Goal: Find specific page/section: Find specific page/section

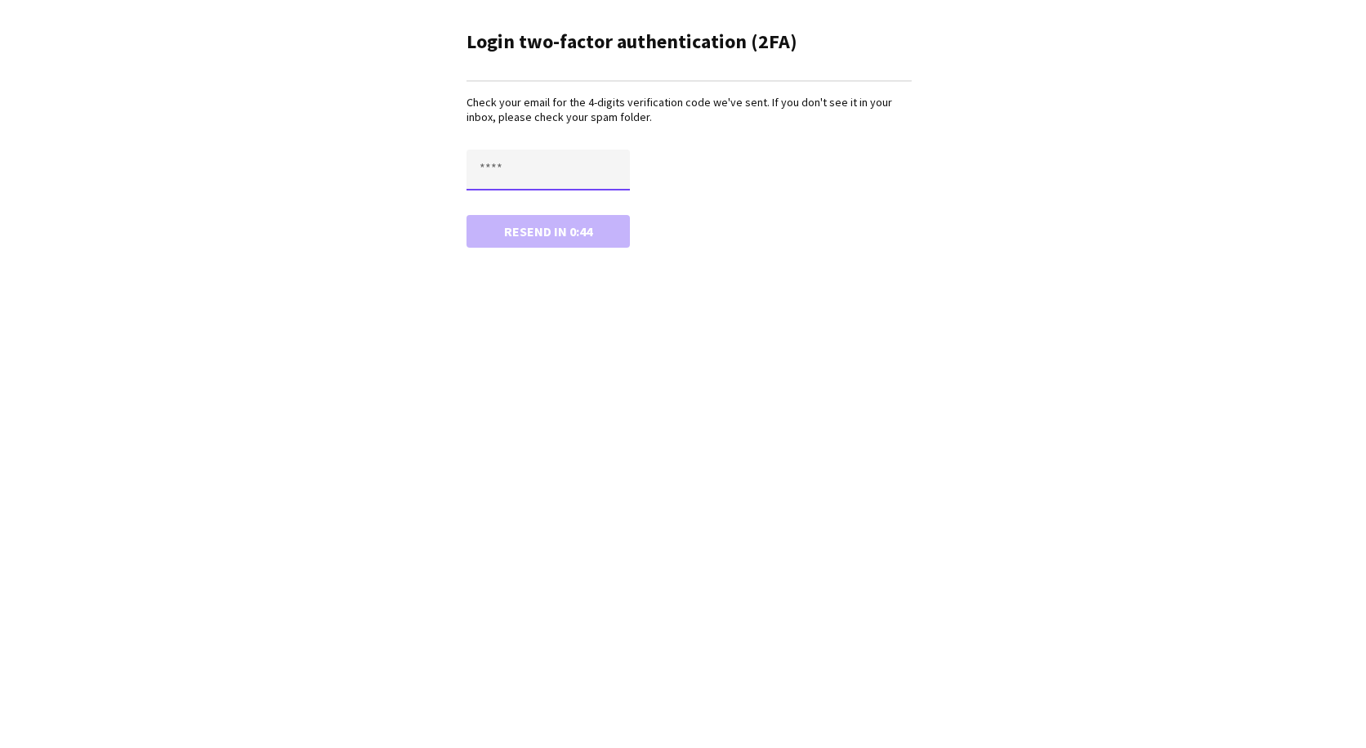
click at [580, 156] on input "text" at bounding box center [548, 170] width 163 height 41
type input "****"
click at [597, 238] on button "Confirm" at bounding box center [548, 231] width 163 height 33
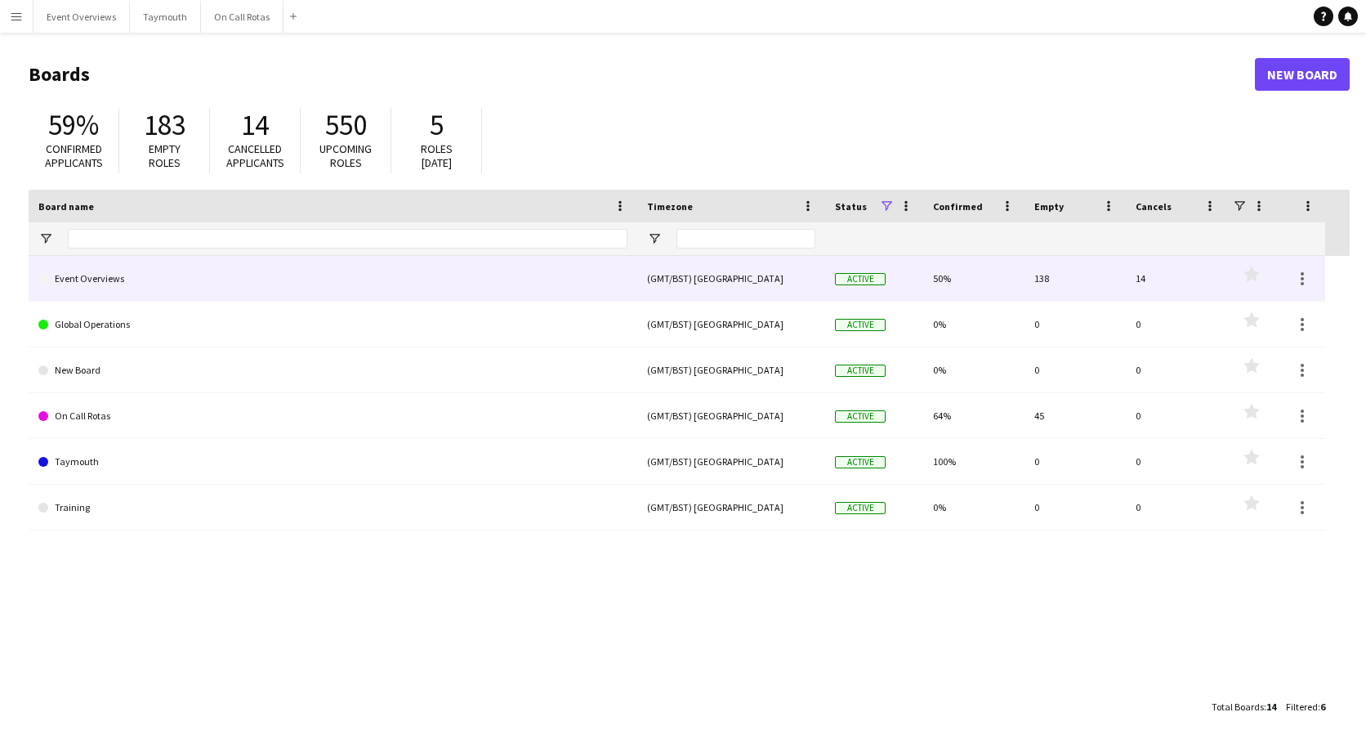
click at [292, 279] on link "Event Overviews" at bounding box center [332, 279] width 589 height 46
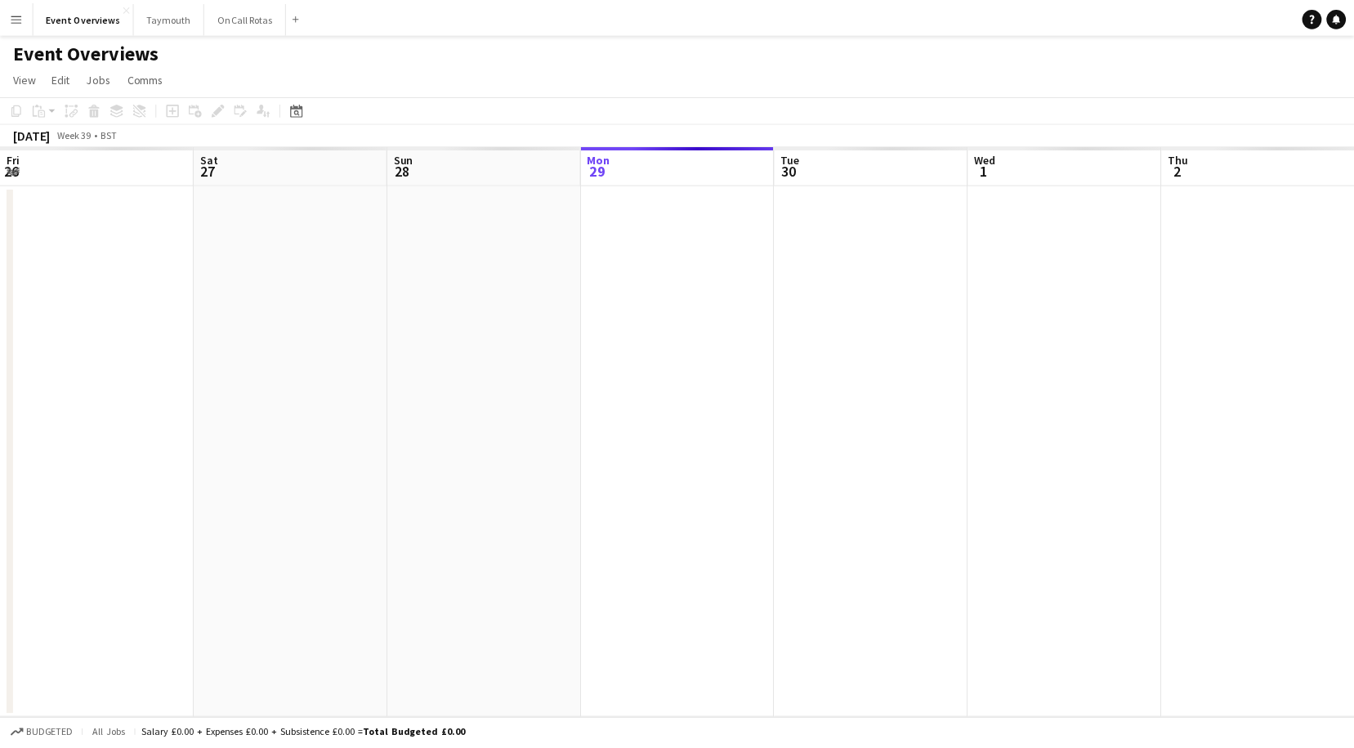
scroll to position [0, 391]
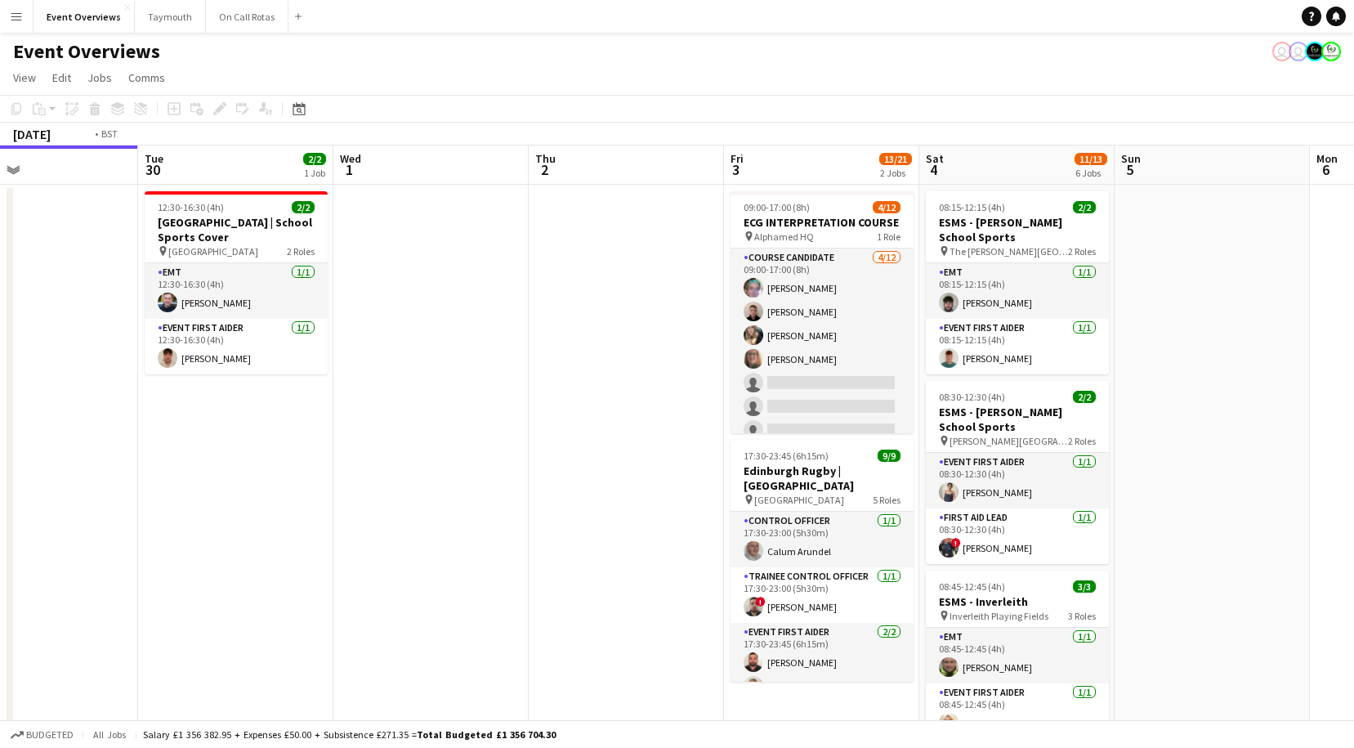
drag, startPoint x: 803, startPoint y: 367, endPoint x: 543, endPoint y: 358, distance: 260.0
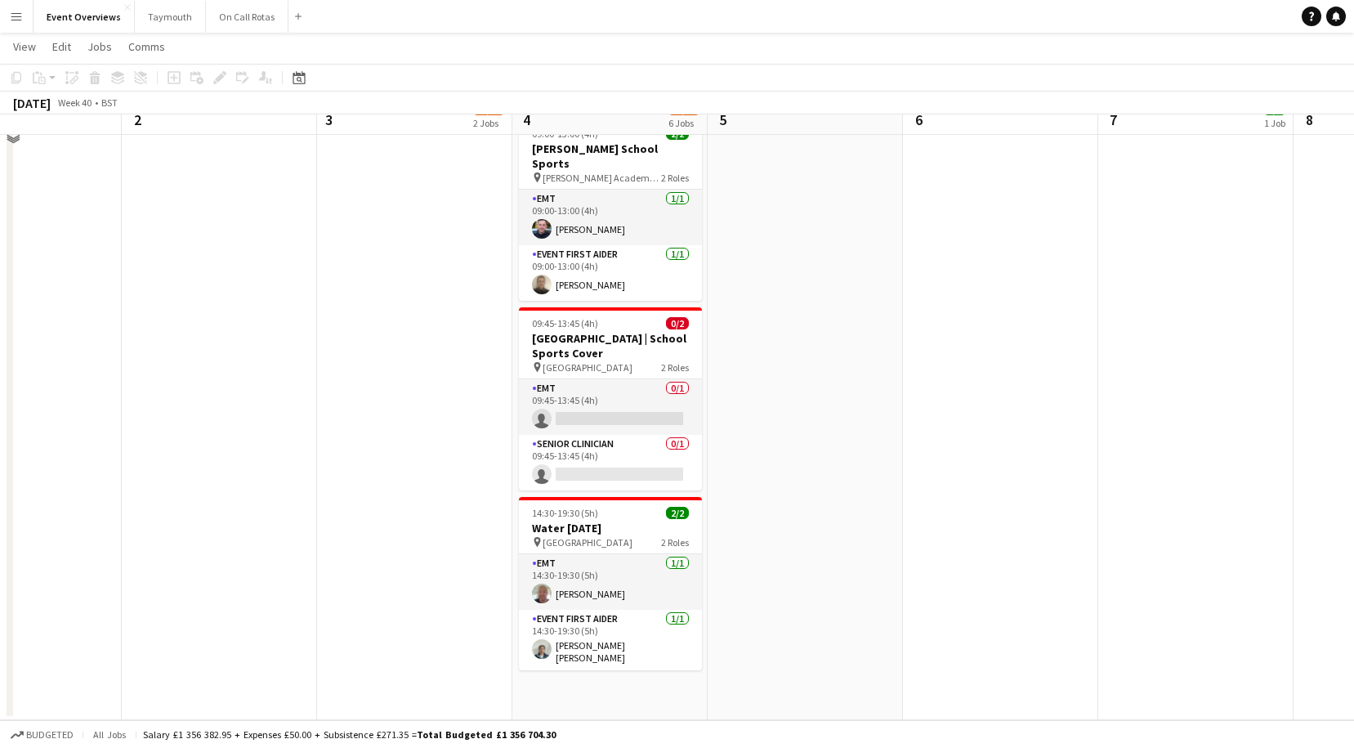
scroll to position [0, 0]
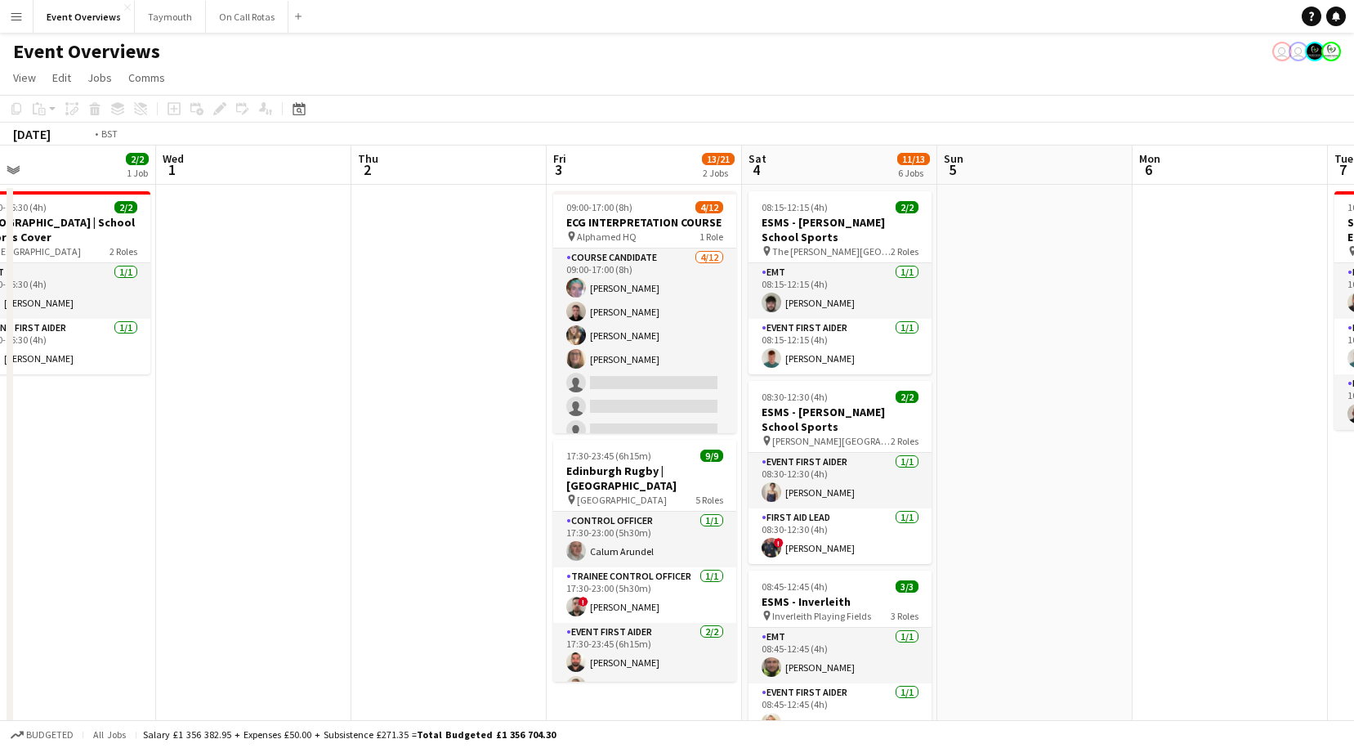
drag, startPoint x: 287, startPoint y: 356, endPoint x: 811, endPoint y: 349, distance: 523.9
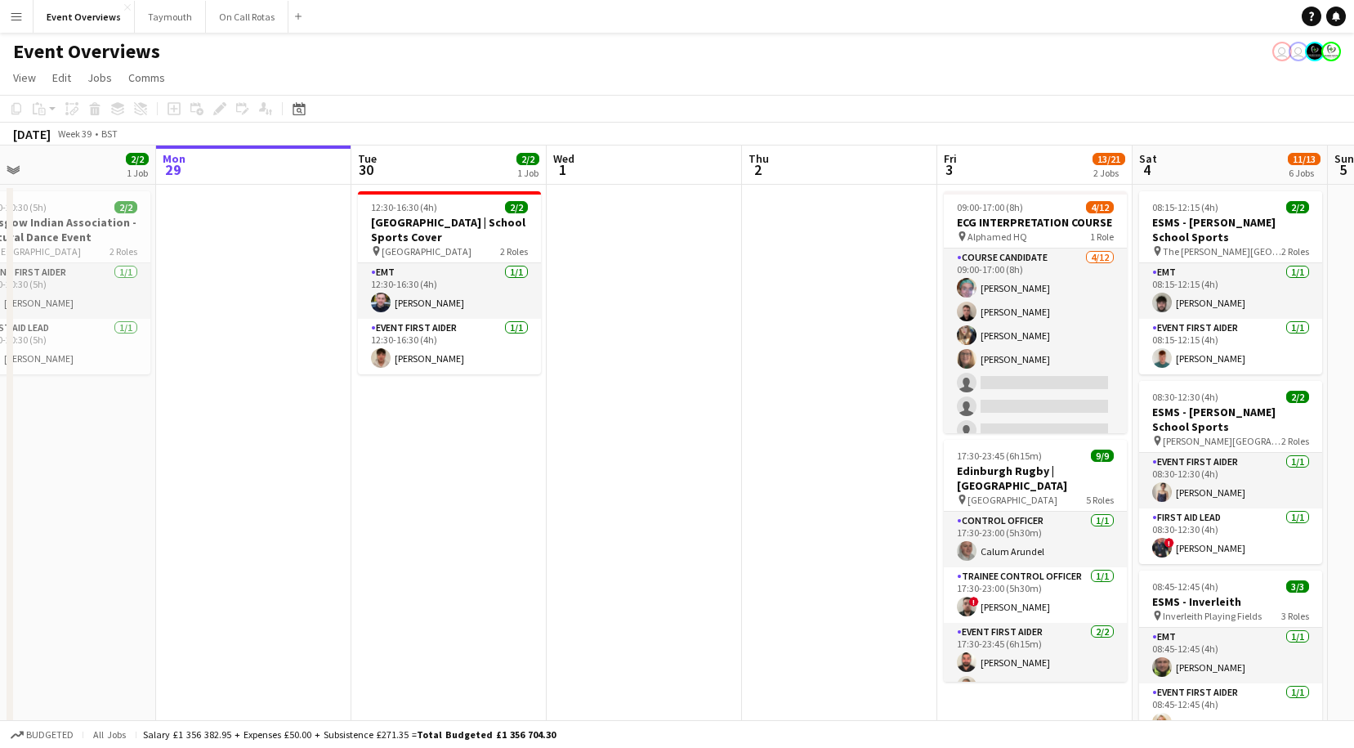
scroll to position [0, 426]
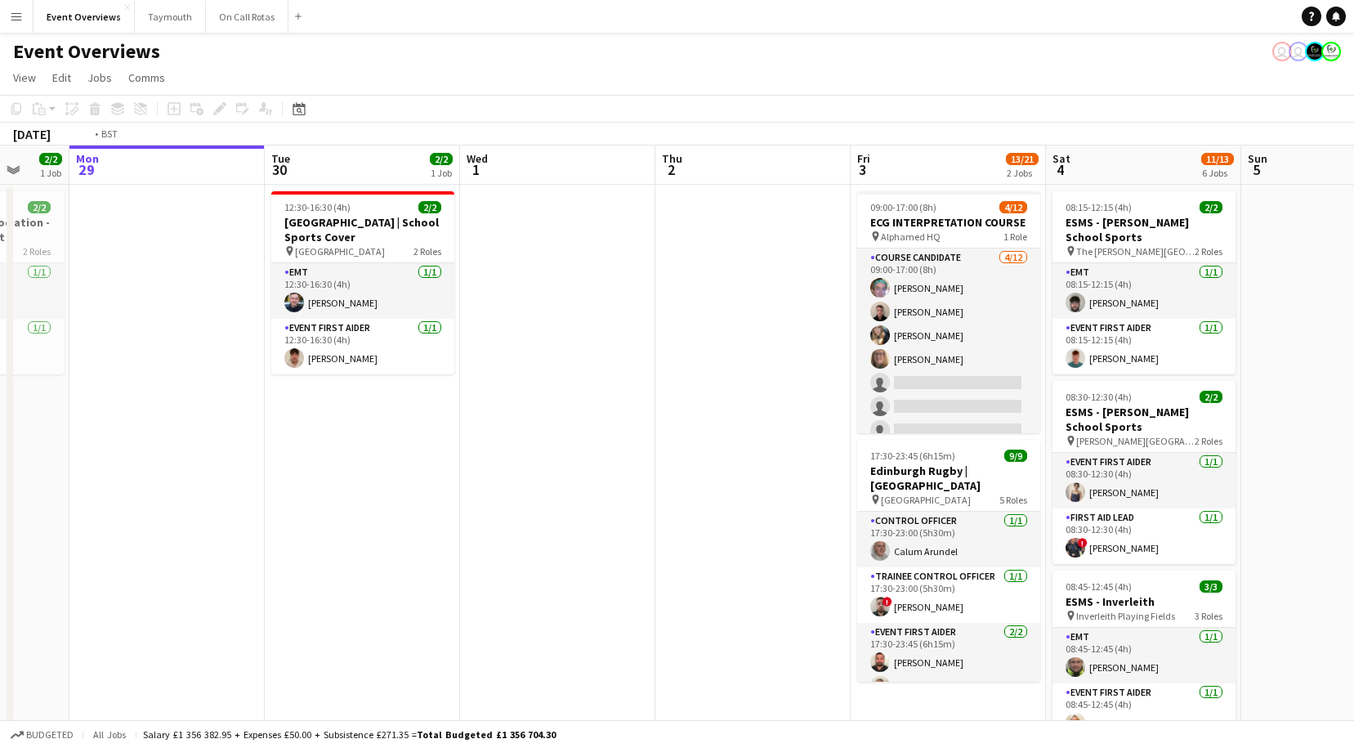
drag, startPoint x: 857, startPoint y: 420, endPoint x: 561, endPoint y: 448, distance: 297.1
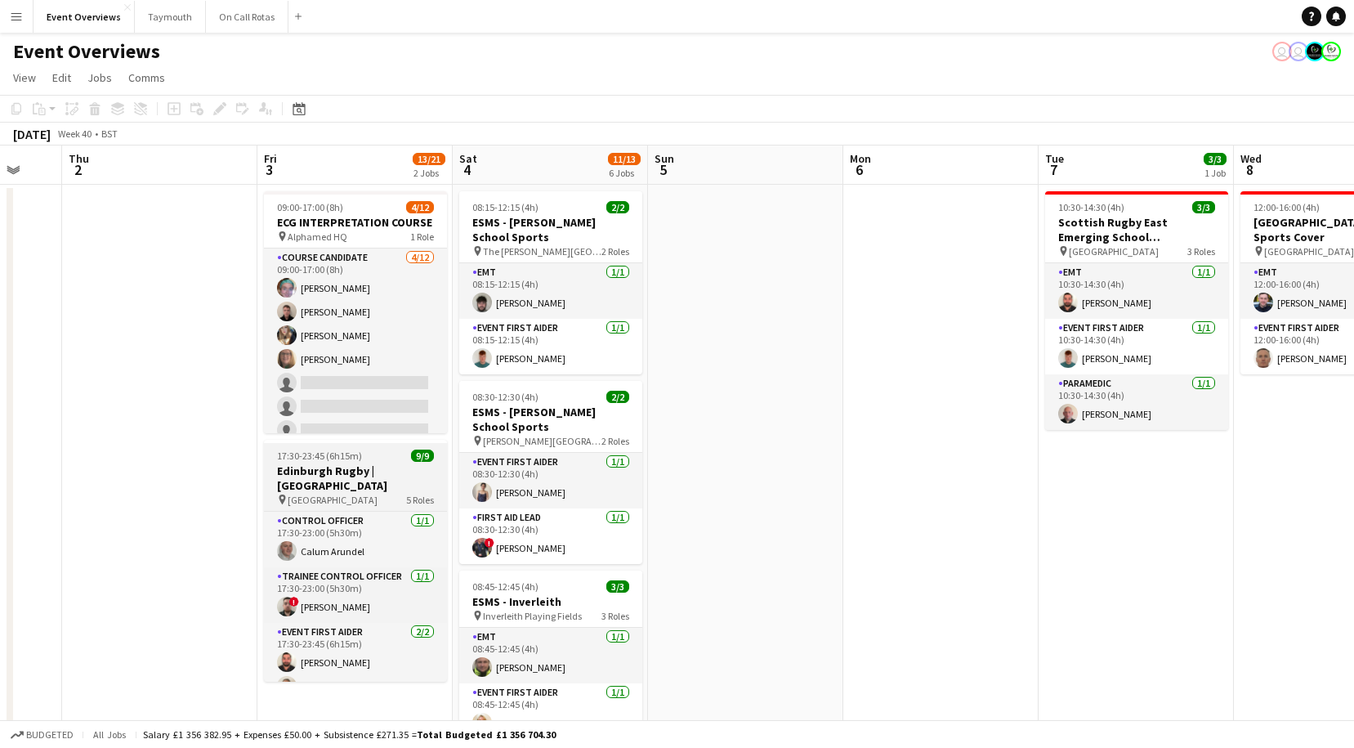
scroll to position [0, 656]
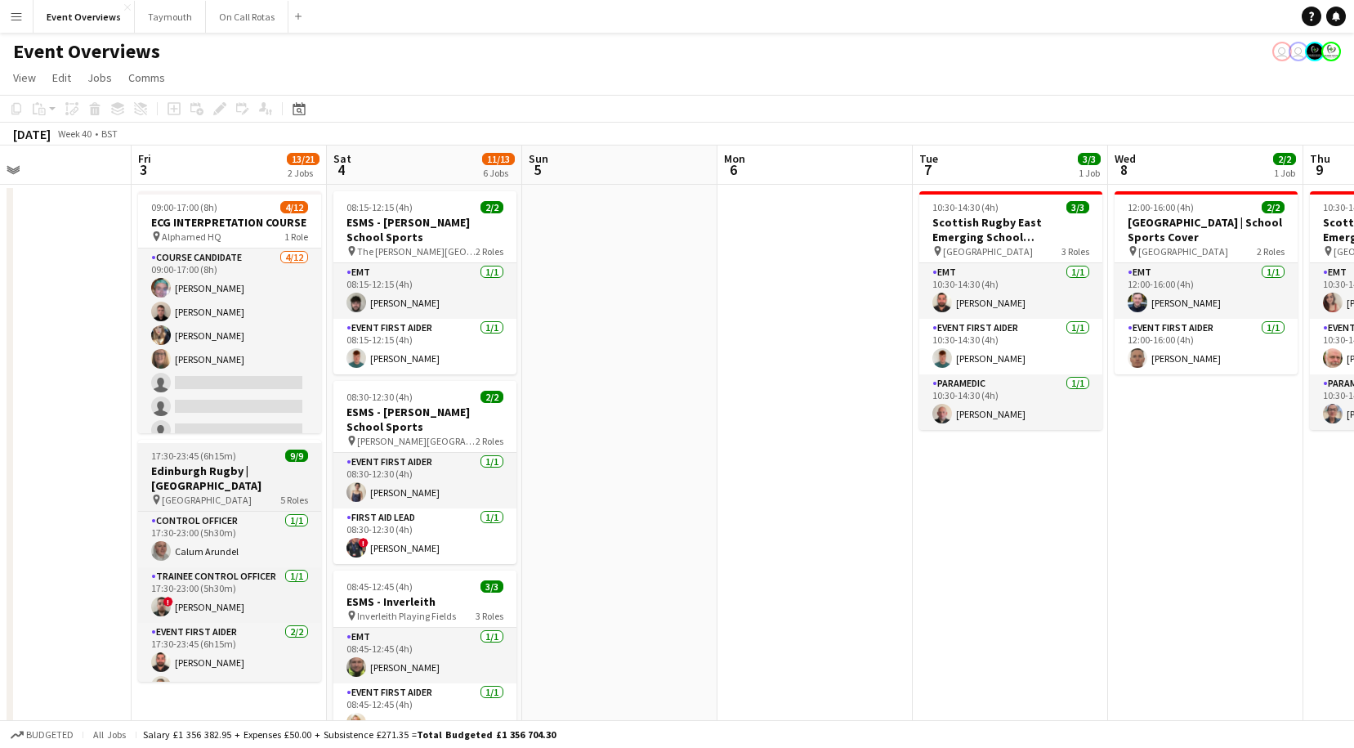
drag, startPoint x: 290, startPoint y: 469, endPoint x: 261, endPoint y: 469, distance: 29.4
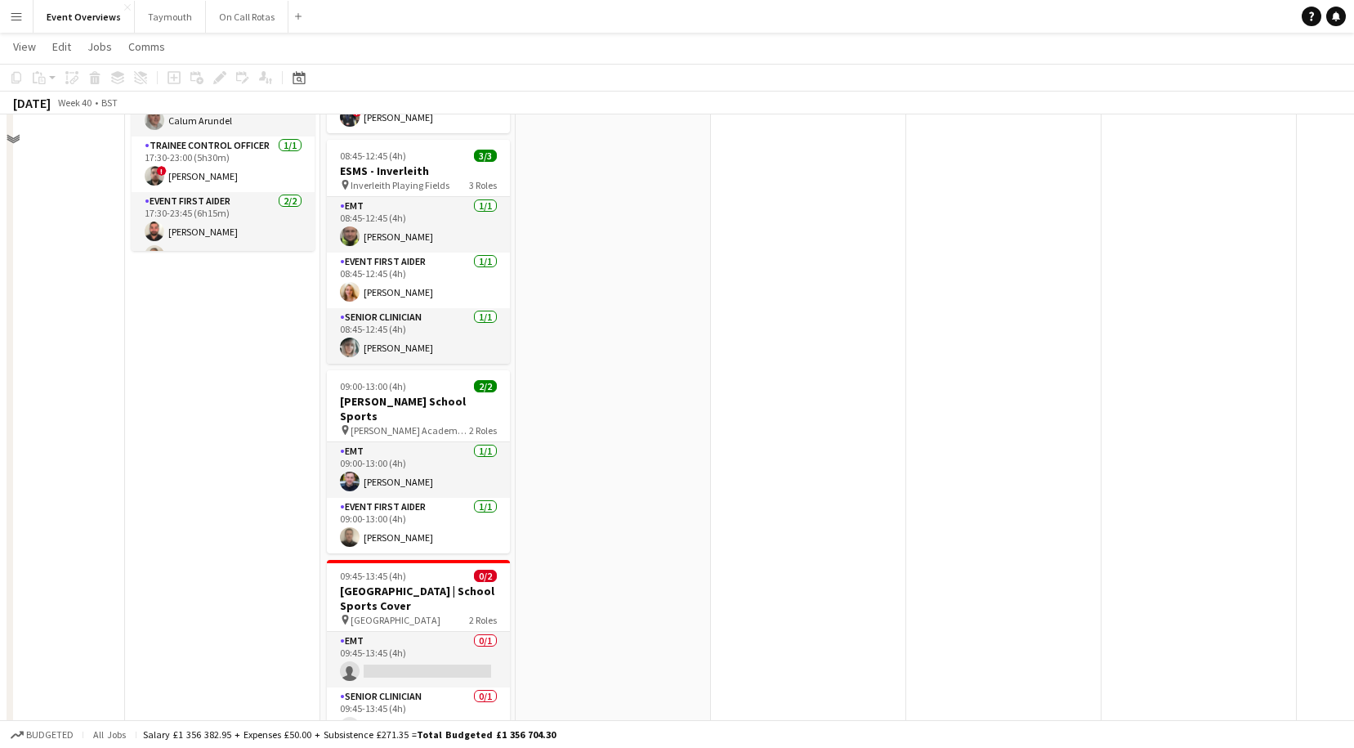
scroll to position [682, 0]
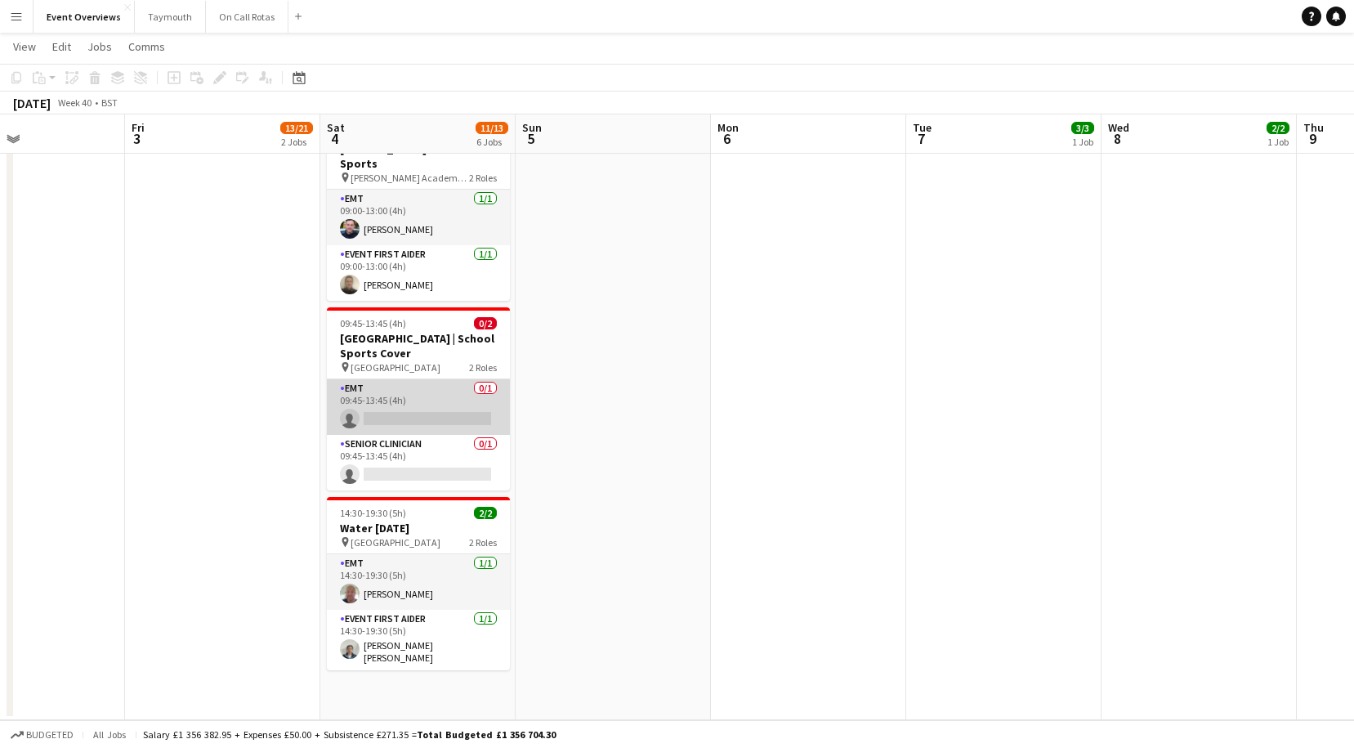
click at [449, 396] on app-card-role "EMT 0/1 09:45-13:45 (4h) single-neutral-actions" at bounding box center [418, 407] width 183 height 56
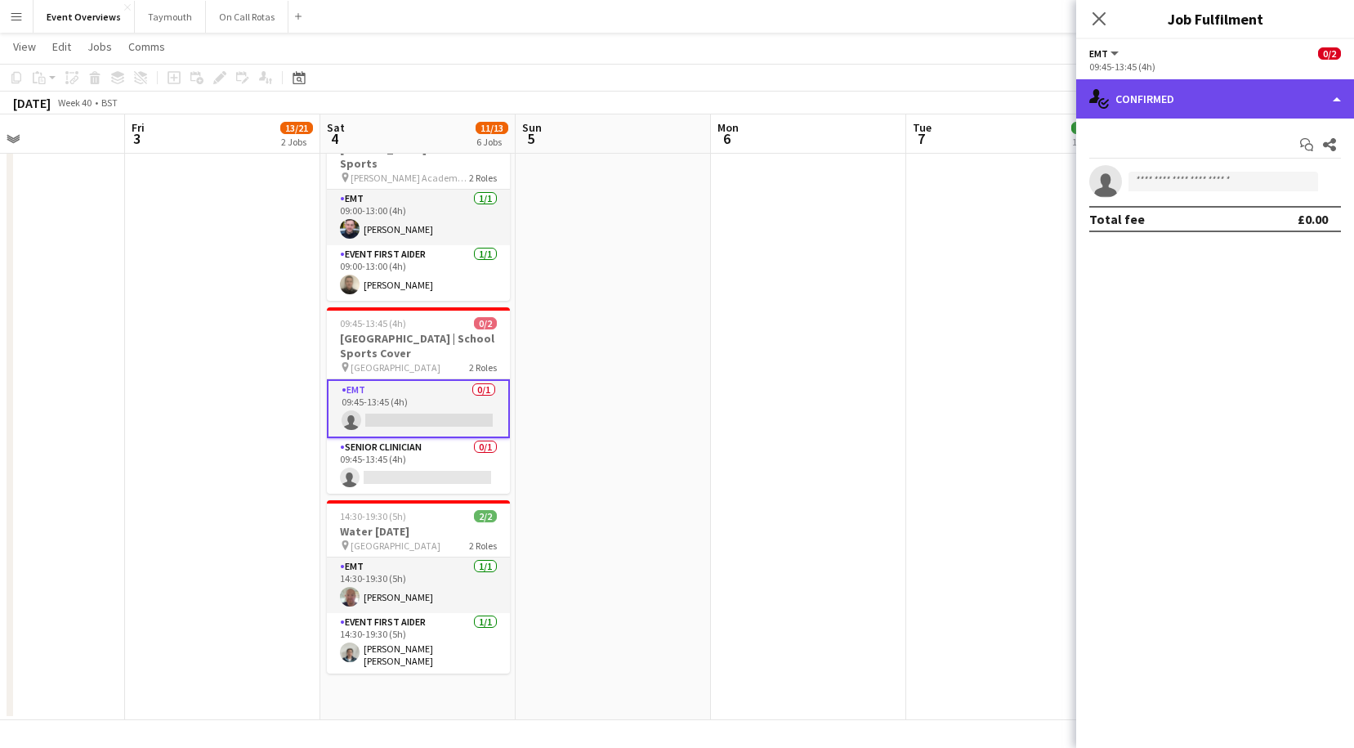
click at [1249, 102] on div "single-neutral-actions-check-2 Confirmed" at bounding box center [1215, 98] width 278 height 39
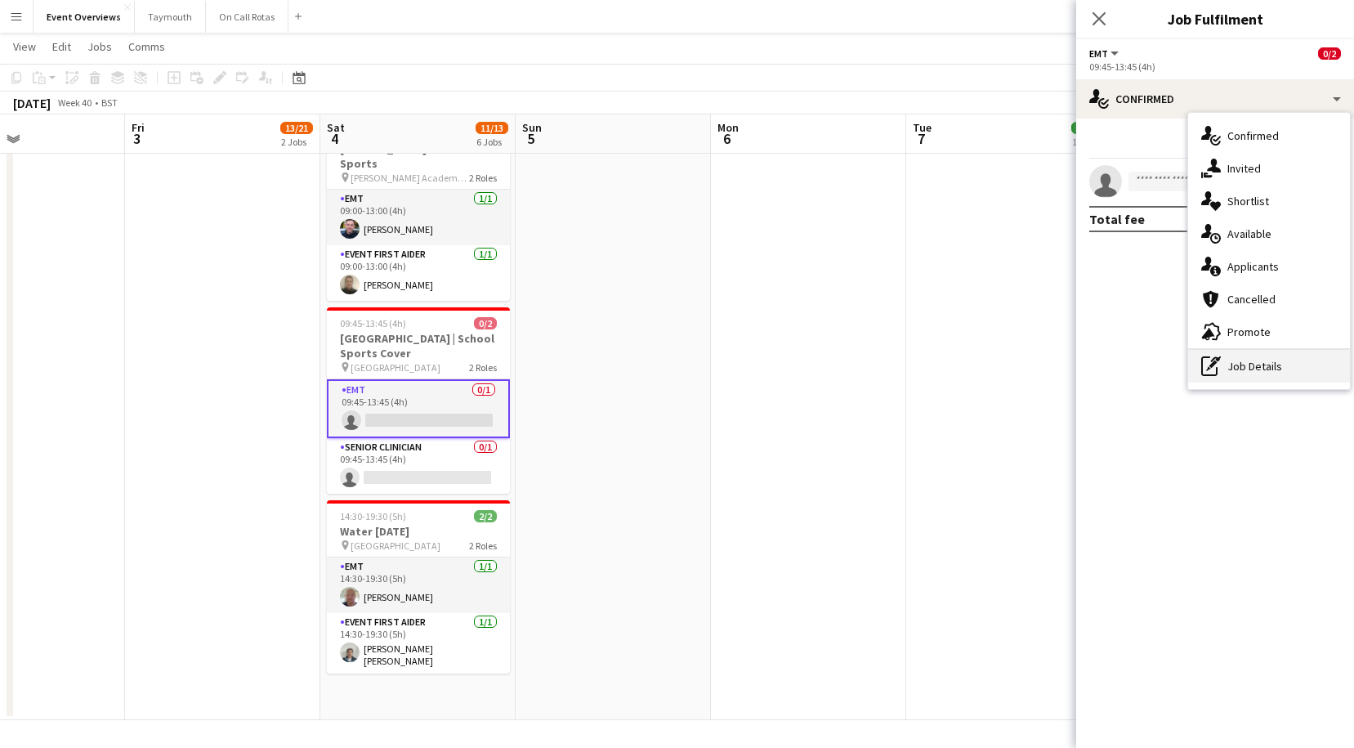
click at [1271, 363] on div "pen-write Job Details" at bounding box center [1269, 366] width 162 height 33
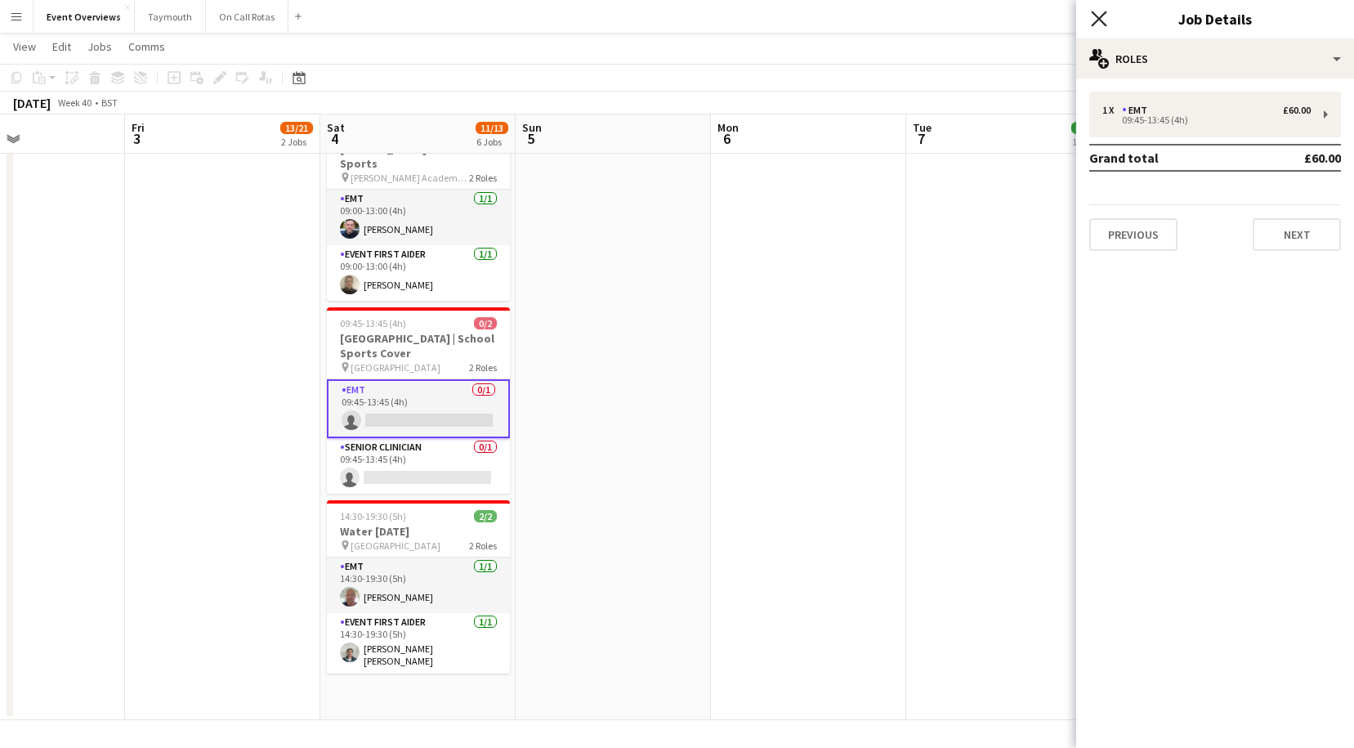
click at [1097, 22] on icon "Close pop-in" at bounding box center [1099, 19] width 16 height 16
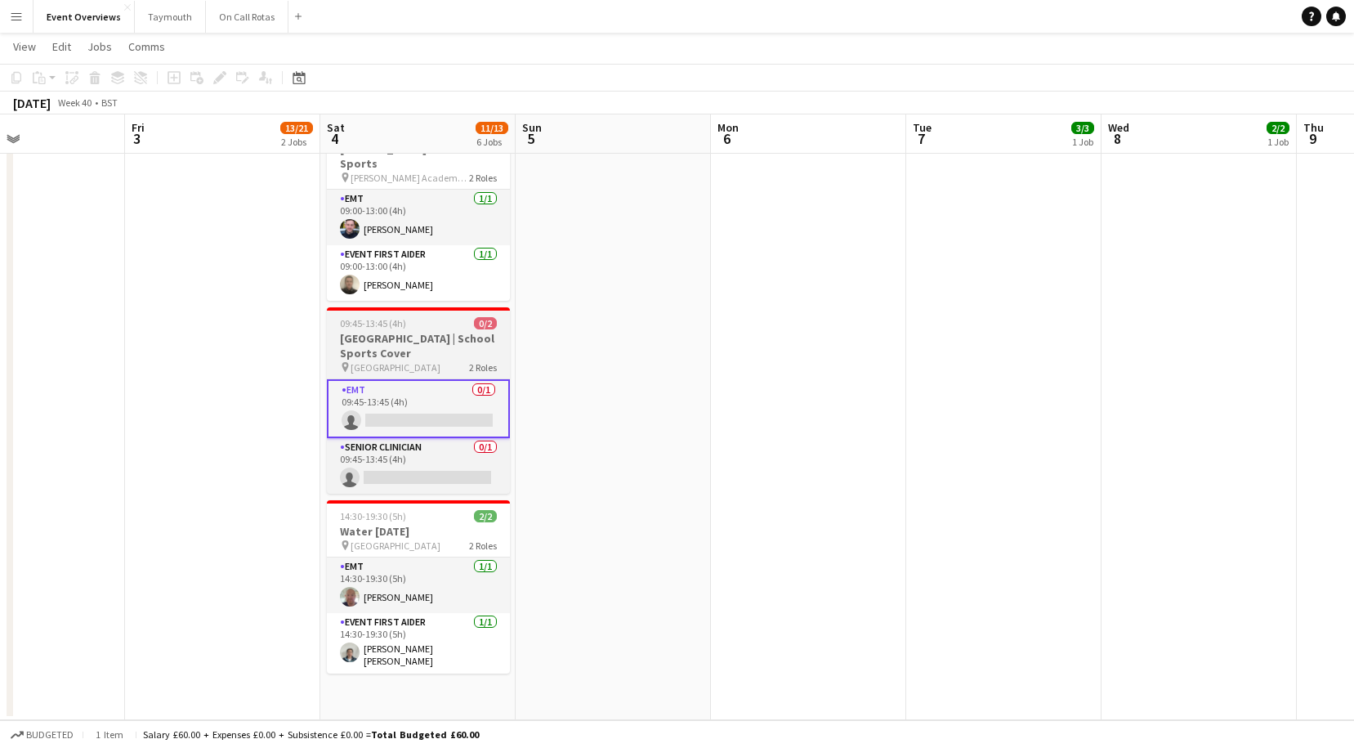
click at [391, 317] on span "09:45-13:45 (4h)" at bounding box center [373, 323] width 66 height 12
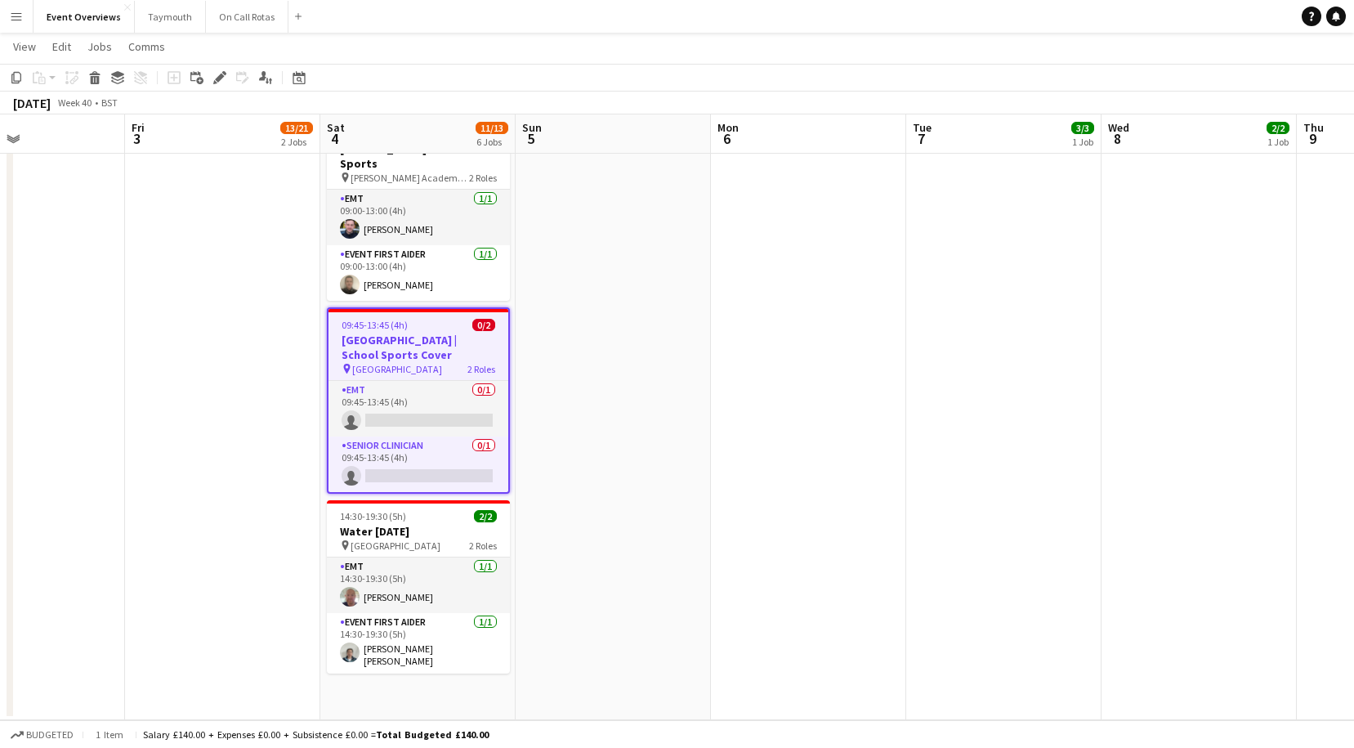
click at [364, 345] on h3 "[GEOGRAPHIC_DATA] | School Sports Cover" at bounding box center [419, 347] width 180 height 29
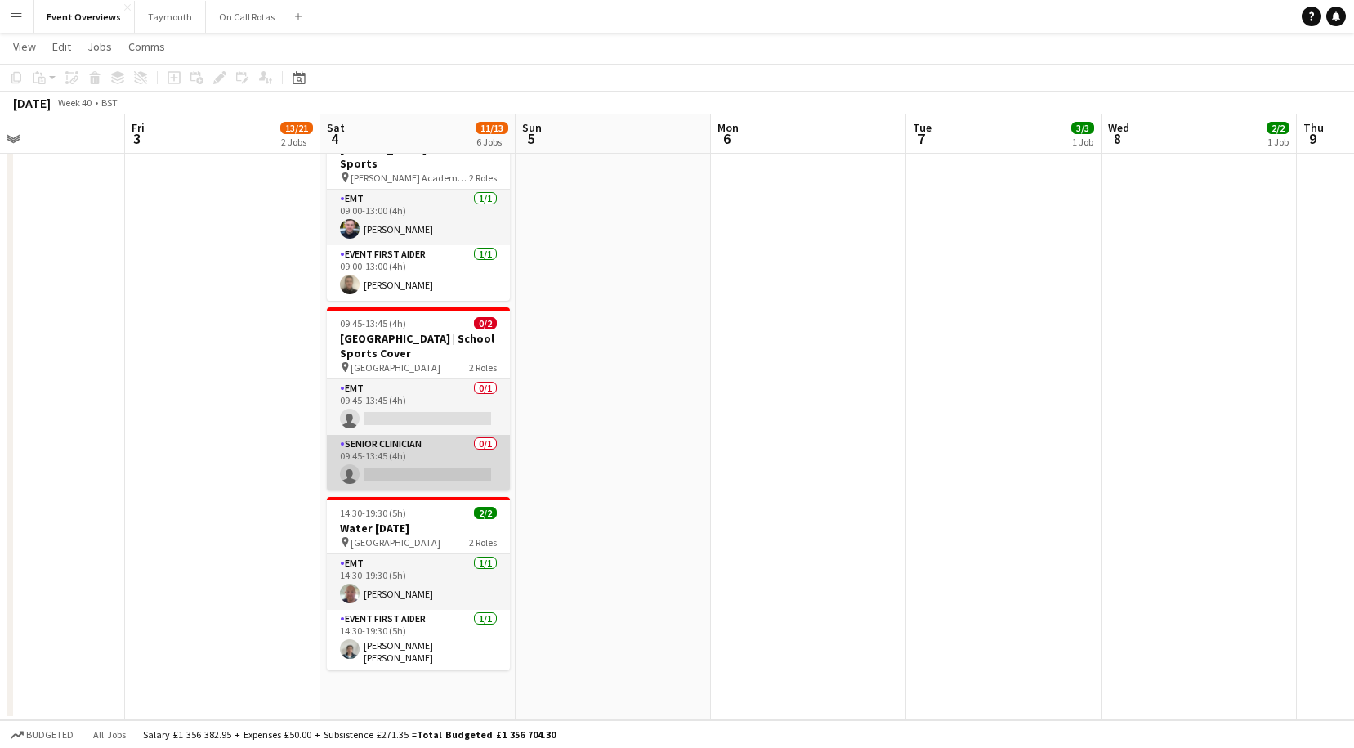
click at [454, 454] on app-card-role "Senior Clinician 0/1 09:45-13:45 (4h) single-neutral-actions" at bounding box center [418, 463] width 183 height 56
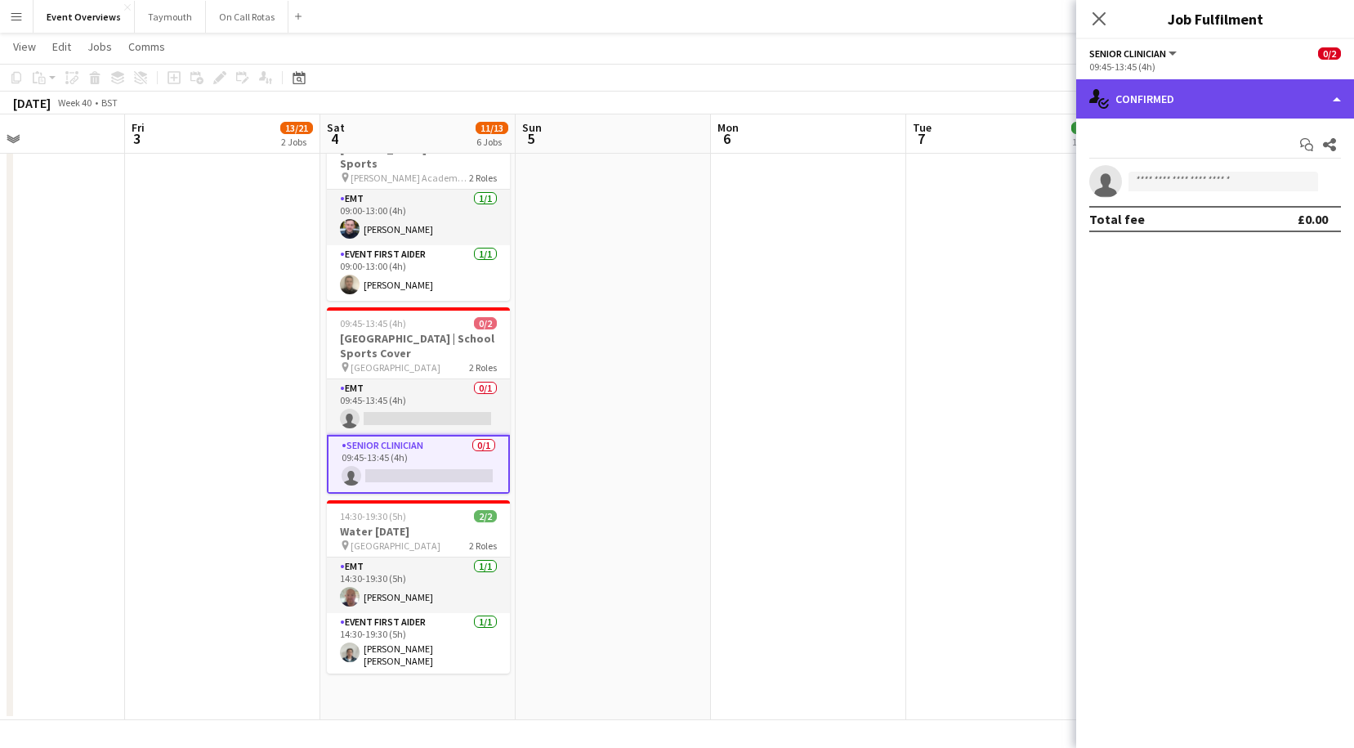
click at [1236, 96] on div "single-neutral-actions-check-2 Confirmed" at bounding box center [1215, 98] width 278 height 39
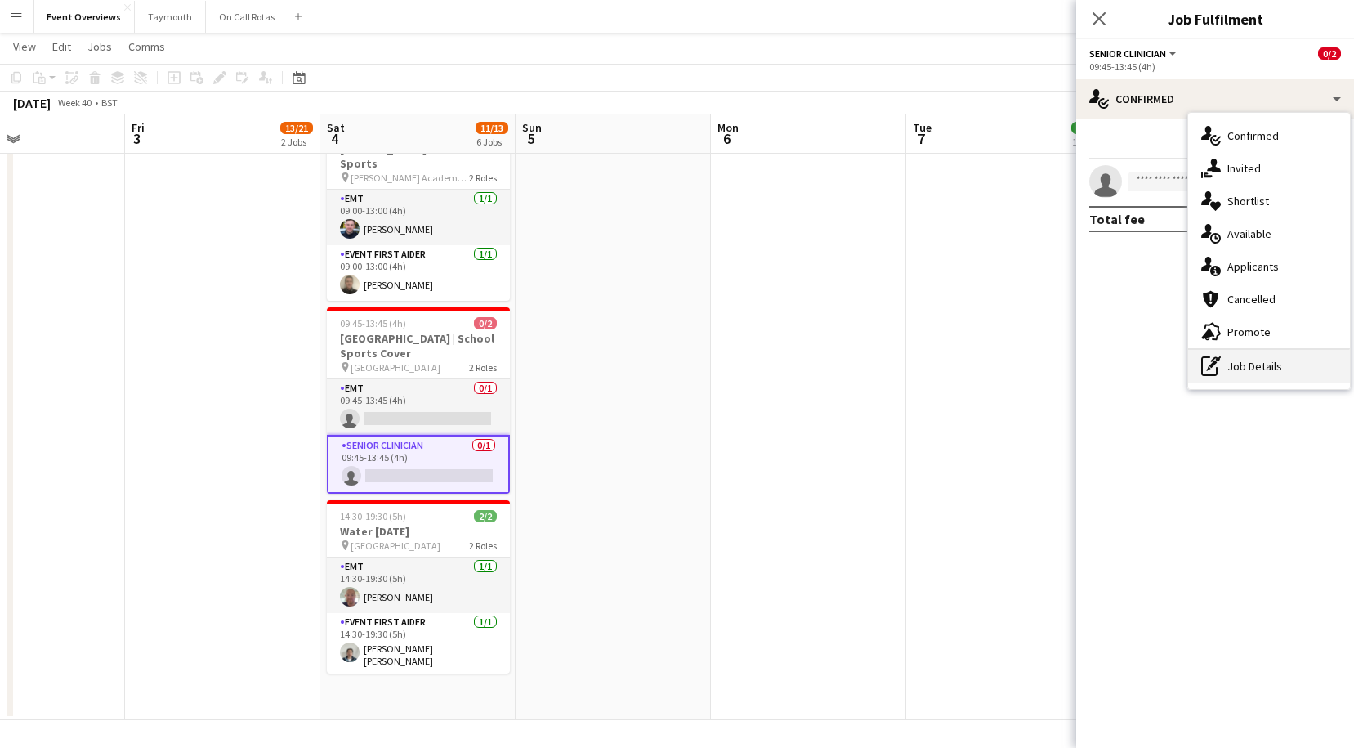
click at [1254, 364] on div "pen-write Job Details" at bounding box center [1269, 366] width 162 height 33
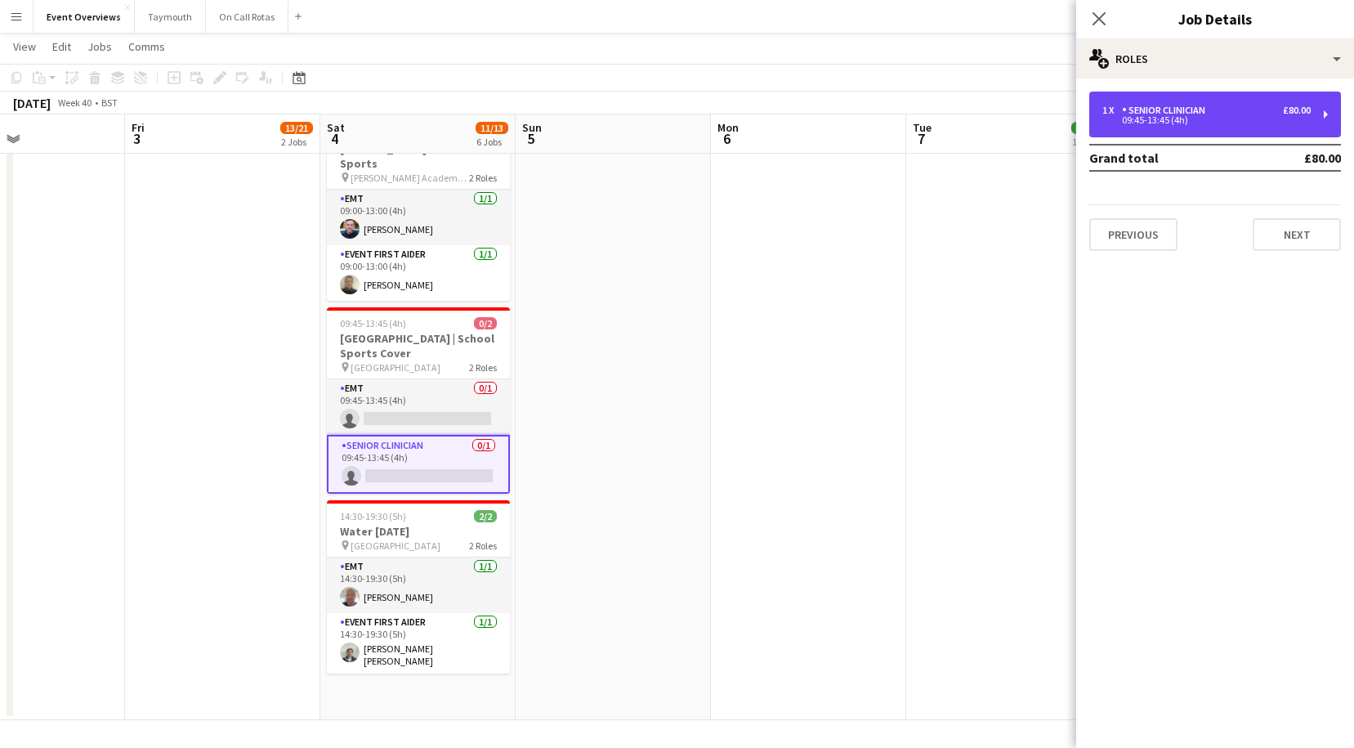
click at [1200, 102] on div "1 x Senior Clinician £80.00 09:45-13:45 (4h)" at bounding box center [1215, 115] width 252 height 46
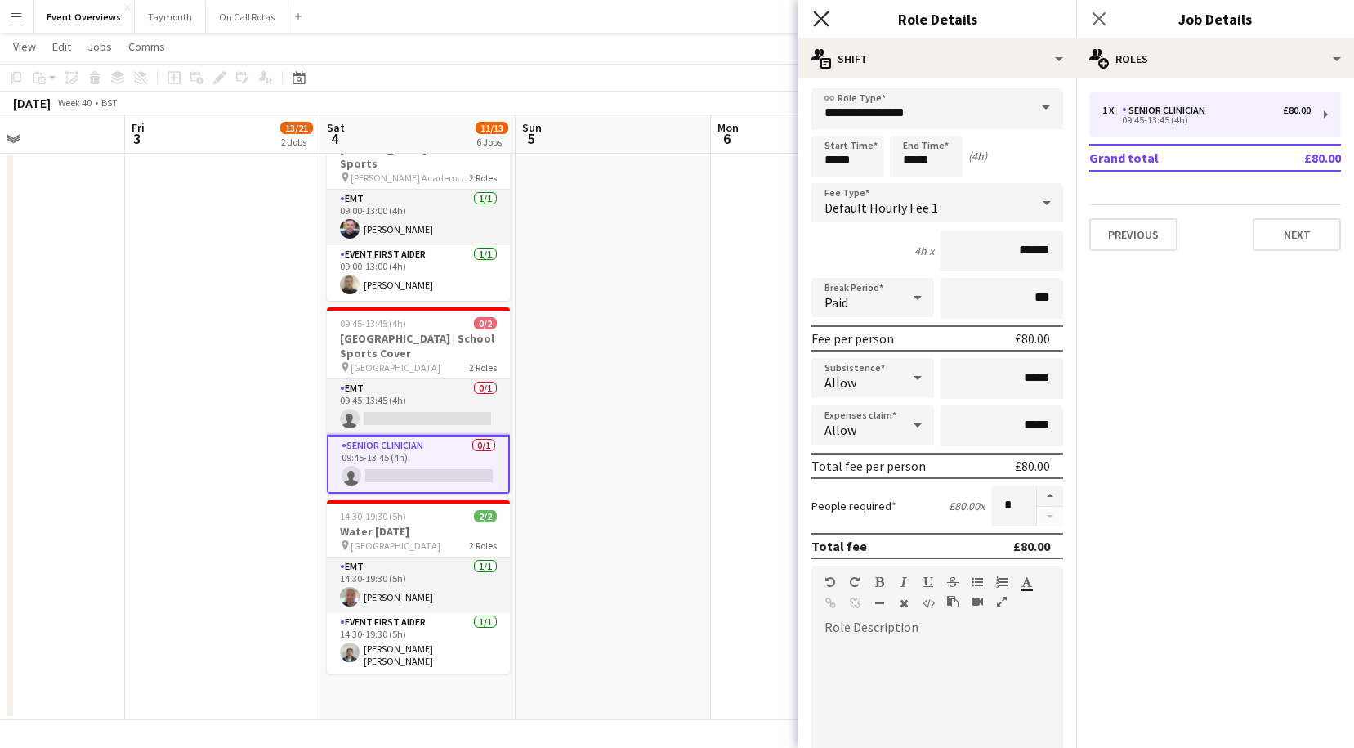
click at [817, 22] on icon at bounding box center [821, 19] width 16 height 16
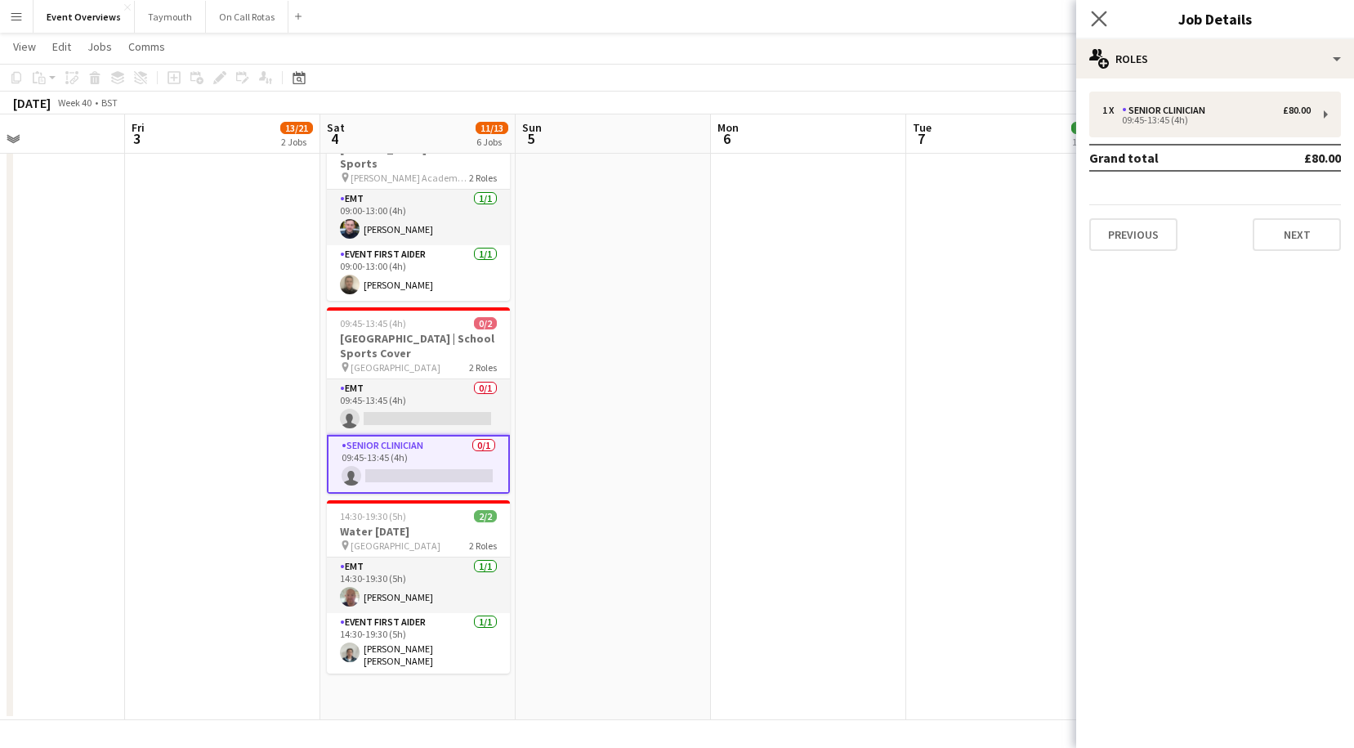
click at [1106, 20] on icon "Close pop-in" at bounding box center [1099, 19] width 16 height 16
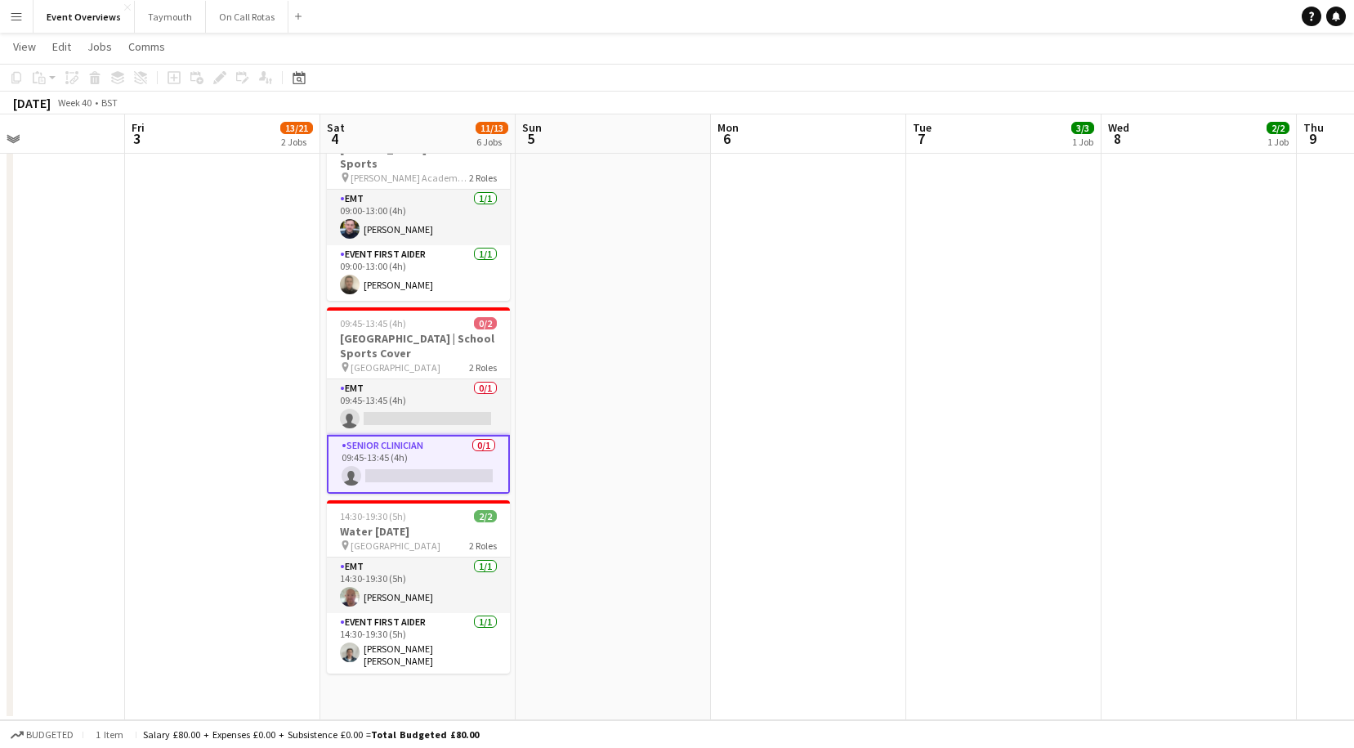
click at [606, 466] on app-date-cell at bounding box center [613, 111] width 195 height 1218
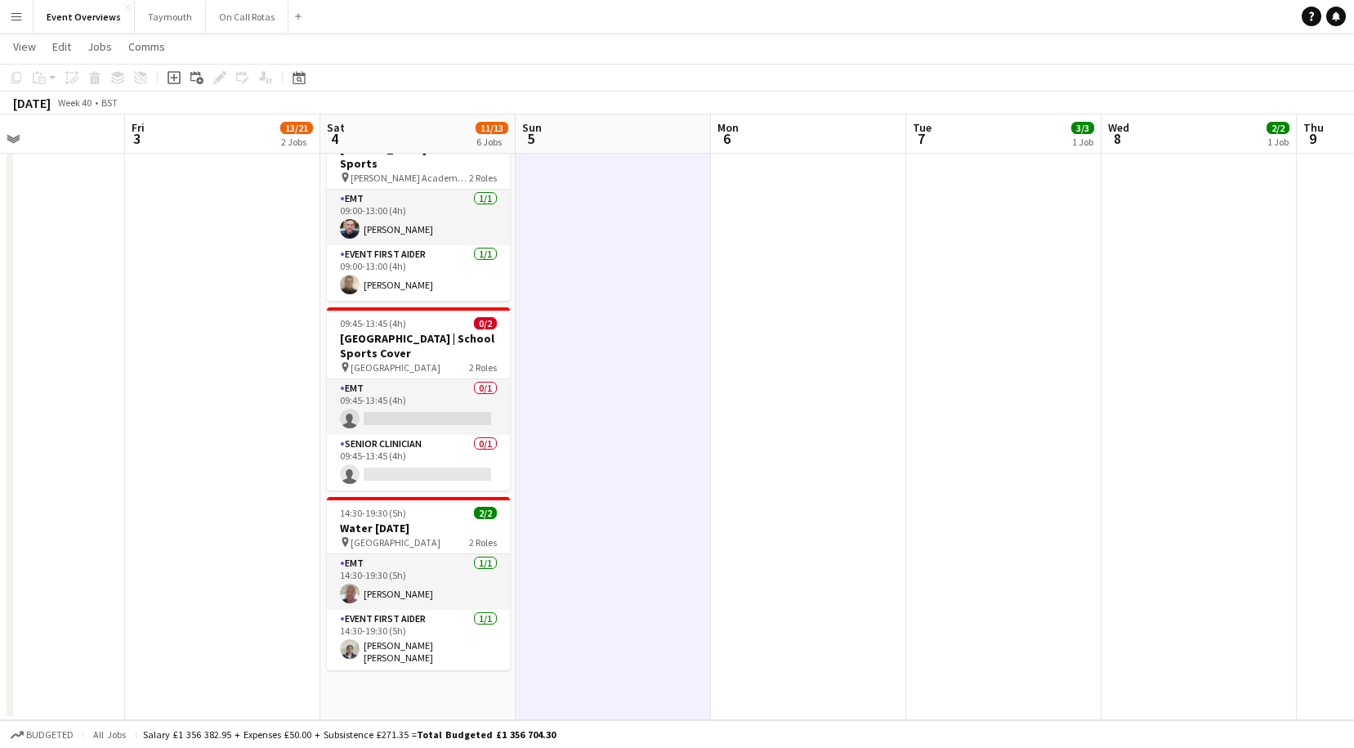
click at [599, 469] on app-date-cell at bounding box center [613, 111] width 195 height 1218
